Goal: Information Seeking & Learning: Learn about a topic

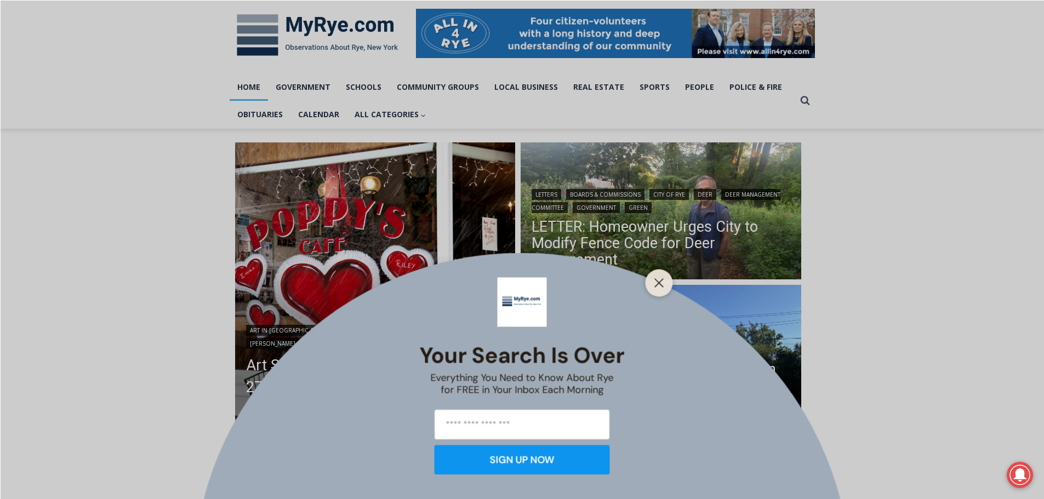
scroll to position [164, 0]
click at [657, 278] on icon "Close" at bounding box center [659, 283] width 10 height 10
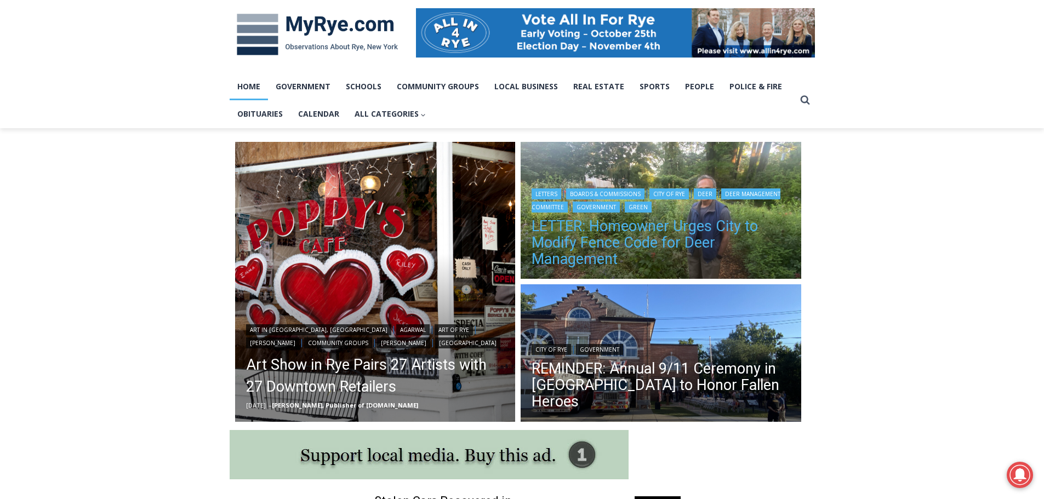
click at [601, 245] on link "LETTER: Homeowner Urges City to Modify Fence Code for Deer Management" at bounding box center [660, 242] width 259 height 49
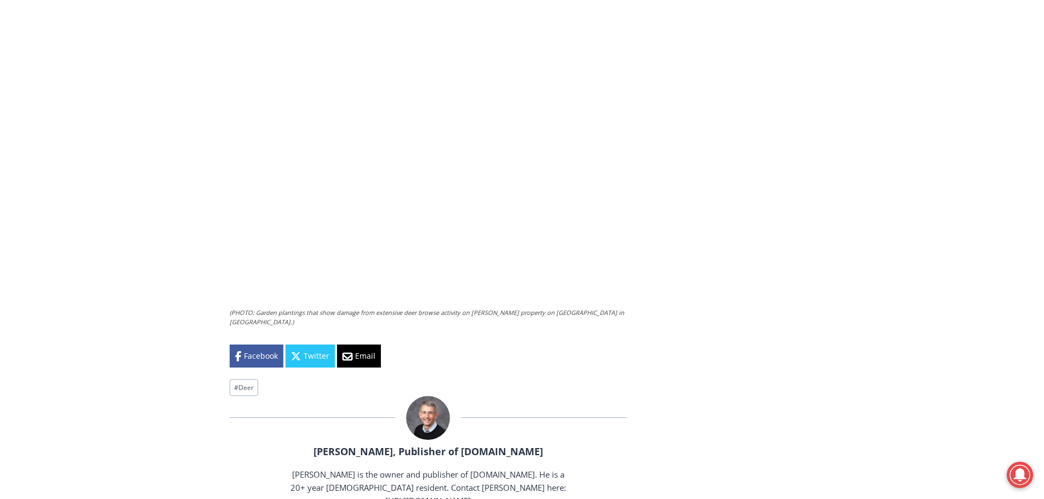
scroll to position [2444, 0]
